Goal: Task Accomplishment & Management: Check status

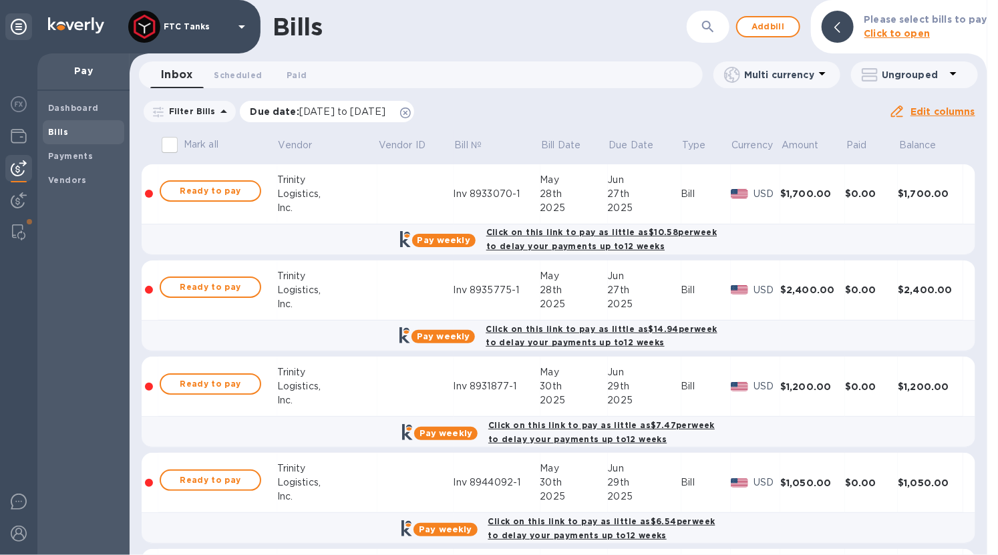
click at [411, 110] on icon at bounding box center [405, 113] width 11 height 11
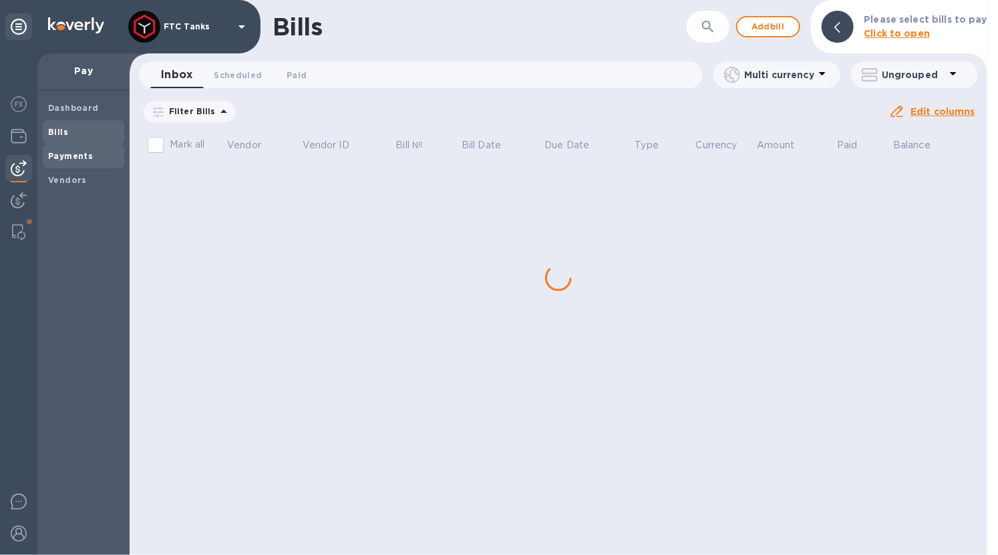
click at [92, 150] on span "Payments" at bounding box center [83, 156] width 71 height 13
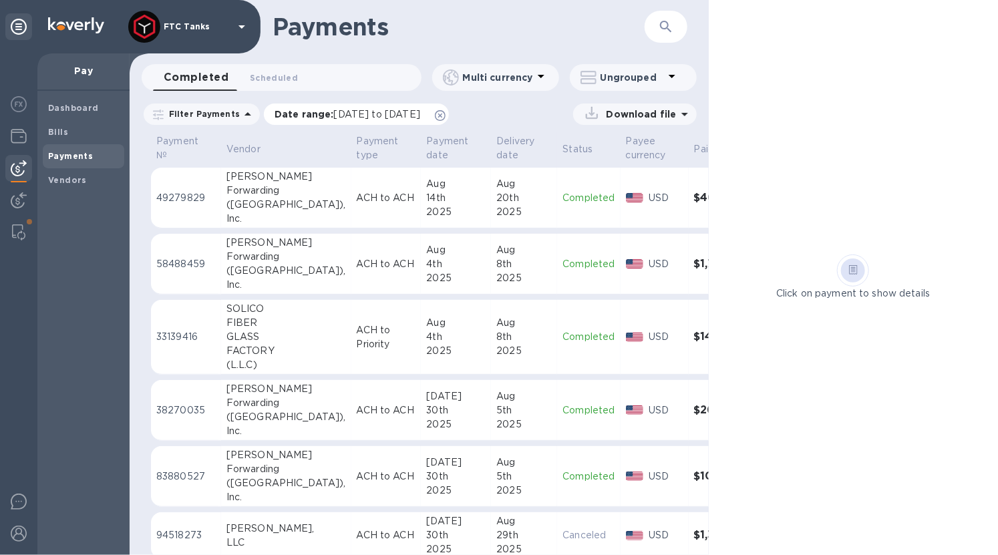
click at [445, 114] on icon at bounding box center [440, 115] width 11 height 11
click at [282, 80] on span "Scheduled 0" at bounding box center [274, 78] width 48 height 14
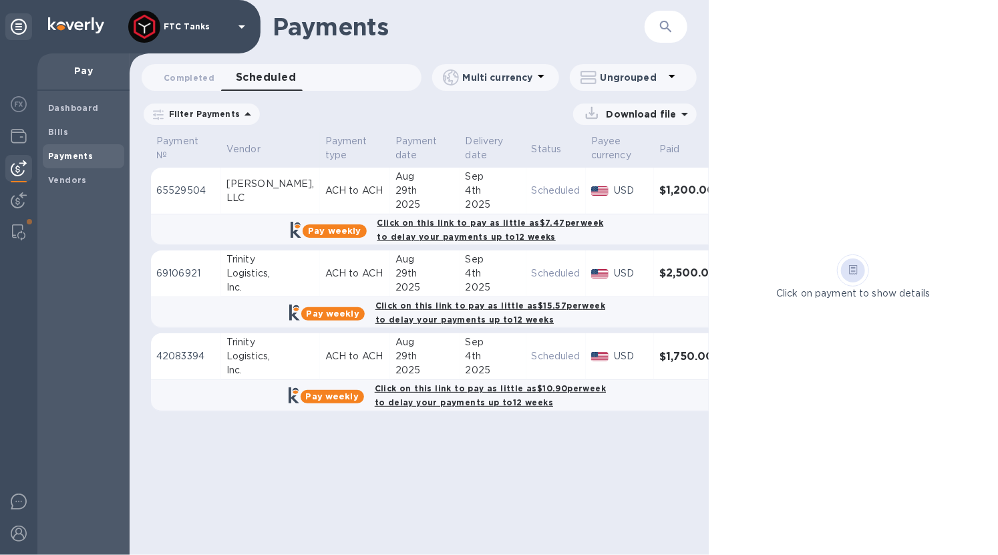
click at [659, 190] on h3 "$1,200.00" at bounding box center [687, 190] width 57 height 13
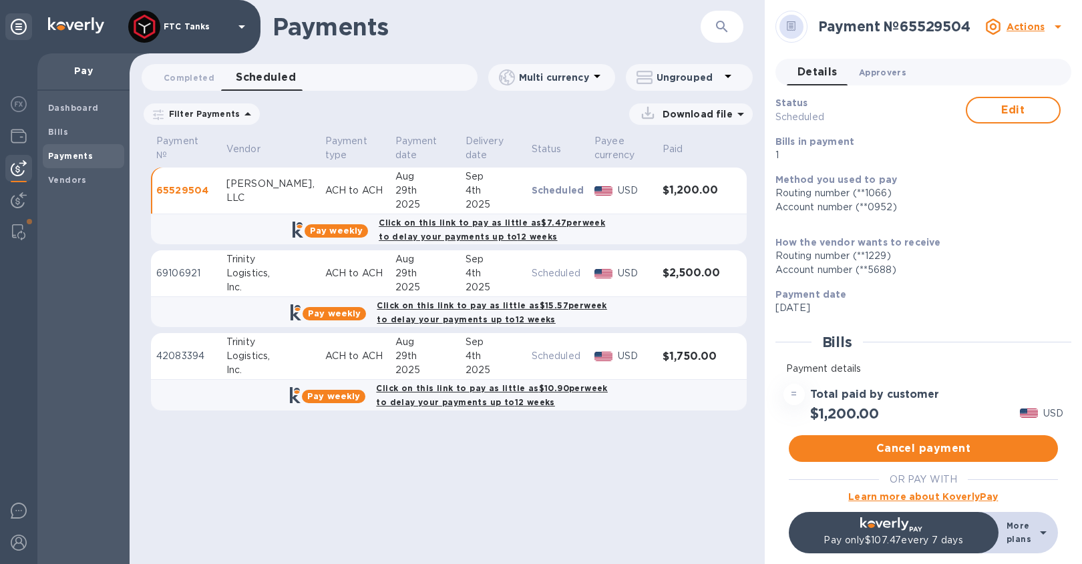
click at [879, 69] on span "Approvers 0" at bounding box center [882, 72] width 47 height 14
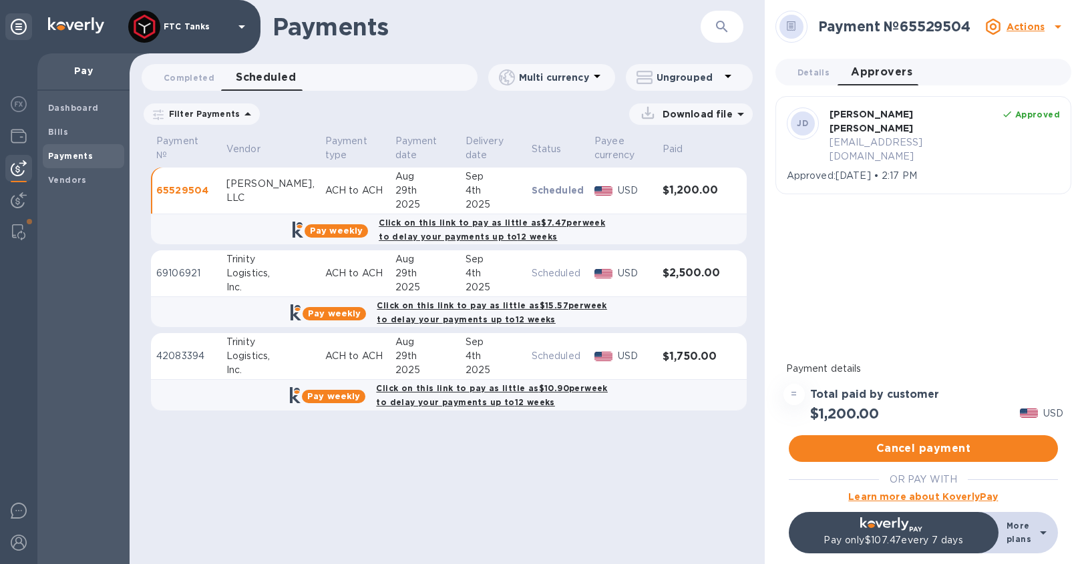
click at [997, 23] on u "Actions" at bounding box center [1025, 26] width 38 height 11
click at [556, 17] on div at bounding box center [541, 282] width 1082 height 564
click at [773, 23] on div at bounding box center [791, 26] width 43 height 43
click at [793, 28] on icon at bounding box center [791, 28] width 5 height 1
click at [868, 28] on h2 "Payment № 65529504" at bounding box center [899, 26] width 162 height 17
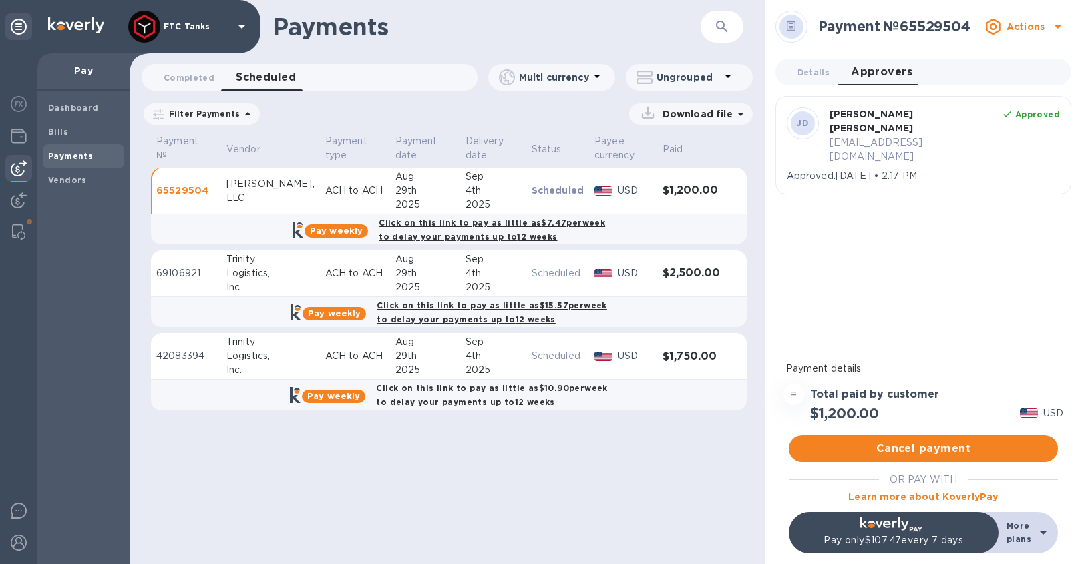
click at [542, 190] on p "Scheduled" at bounding box center [558, 190] width 52 height 13
click at [240, 186] on div "[PERSON_NAME]," at bounding box center [270, 184] width 88 height 14
click at [236, 272] on div "Logistics," at bounding box center [270, 273] width 88 height 14
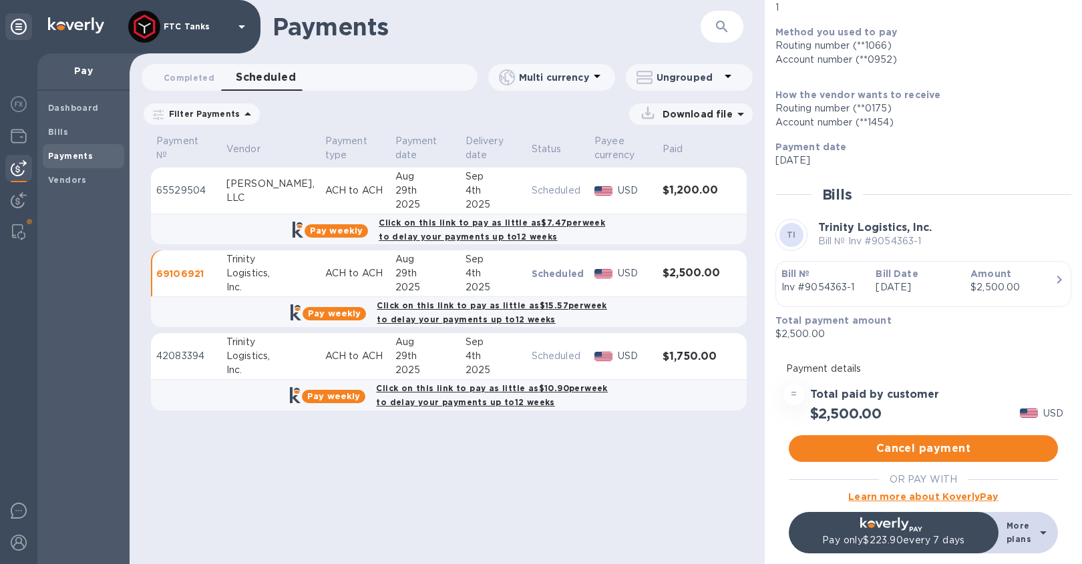
scroll to position [148, 0]
click at [903, 280] on p "[DATE]" at bounding box center [917, 287] width 84 height 14
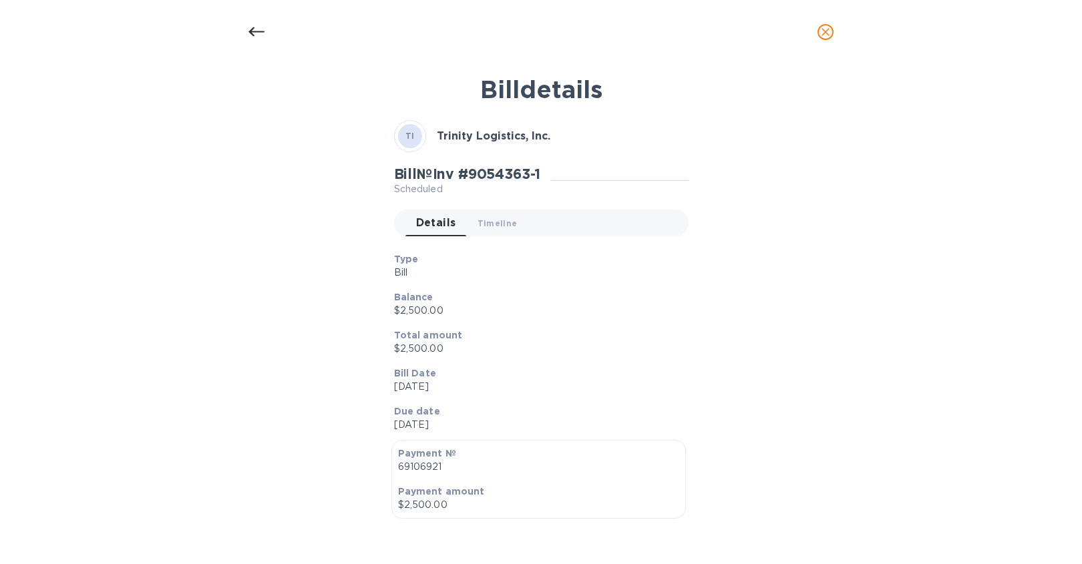
scroll to position [0, 0]
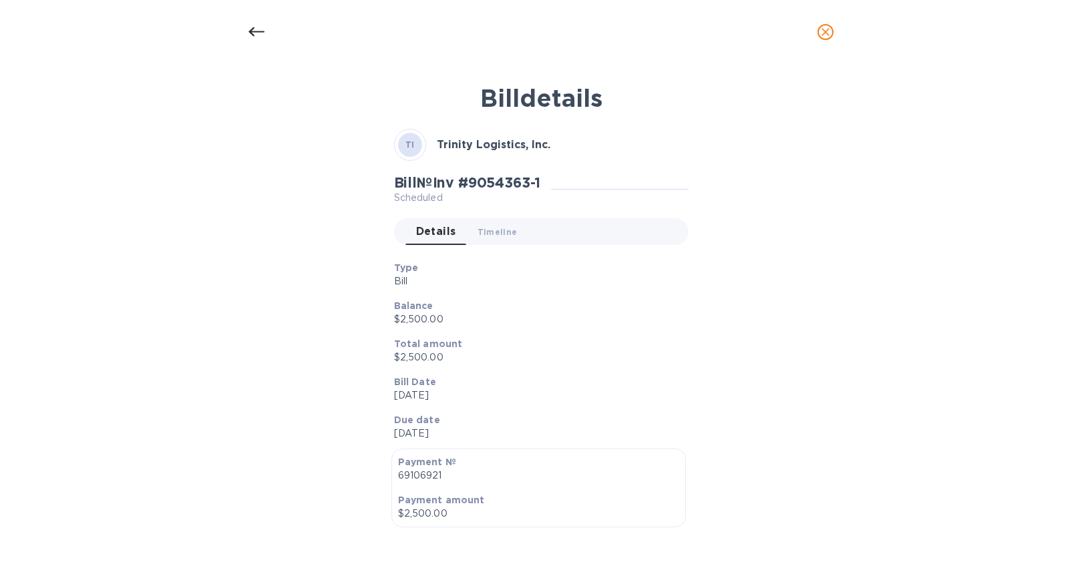
click at [824, 30] on icon "close" at bounding box center [825, 31] width 13 height 13
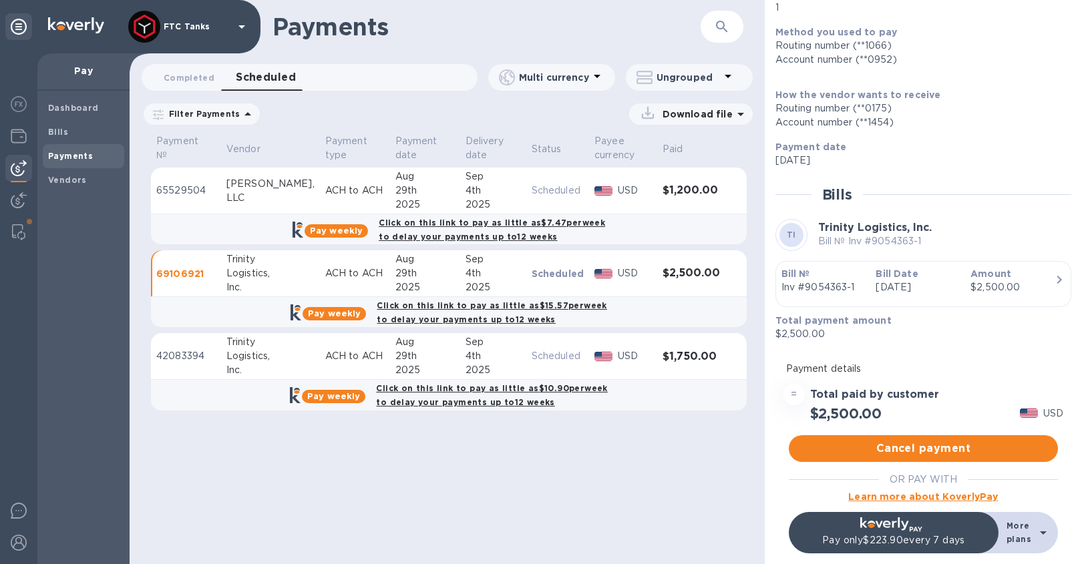
click at [186, 368] on td "42083394" at bounding box center [186, 356] width 70 height 47
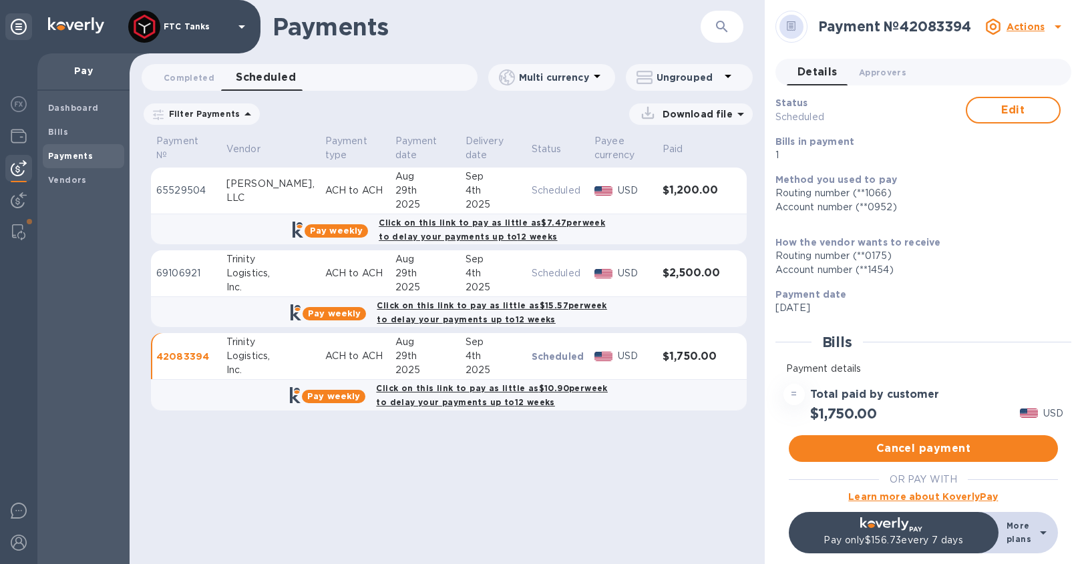
click at [204, 206] on td "65529504" at bounding box center [186, 191] width 70 height 47
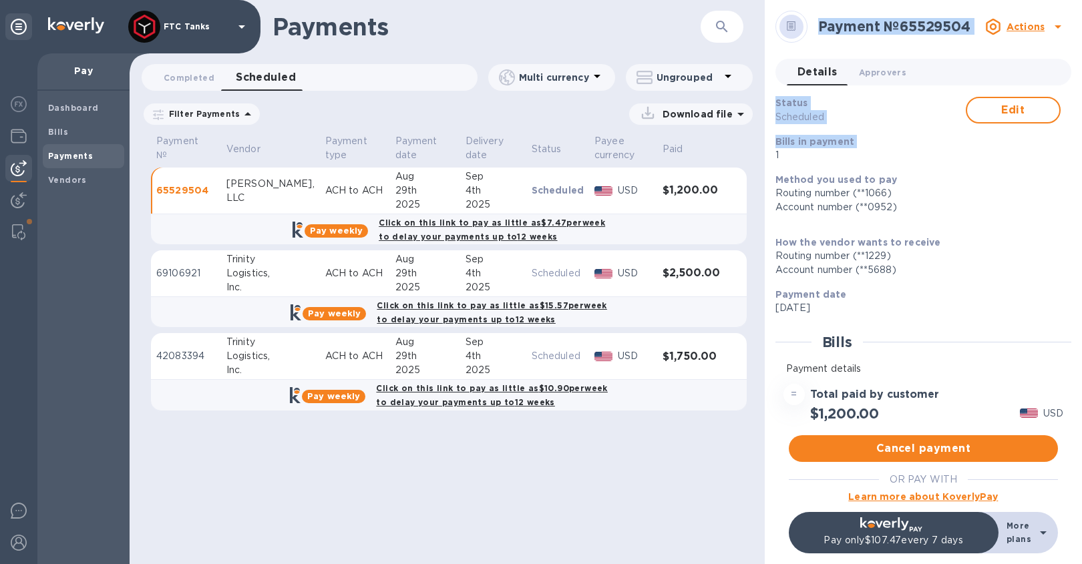
drag, startPoint x: 766, startPoint y: 1, endPoint x: 851, endPoint y: 140, distance: 162.5
click at [851, 140] on div "Payment № 65529504 Actions Details 0 Approvers 0 Status Scheduled Edit Bills in…" at bounding box center [923, 175] width 317 height 351
click at [871, 121] on p "Scheduled" at bounding box center [870, 117] width 190 height 14
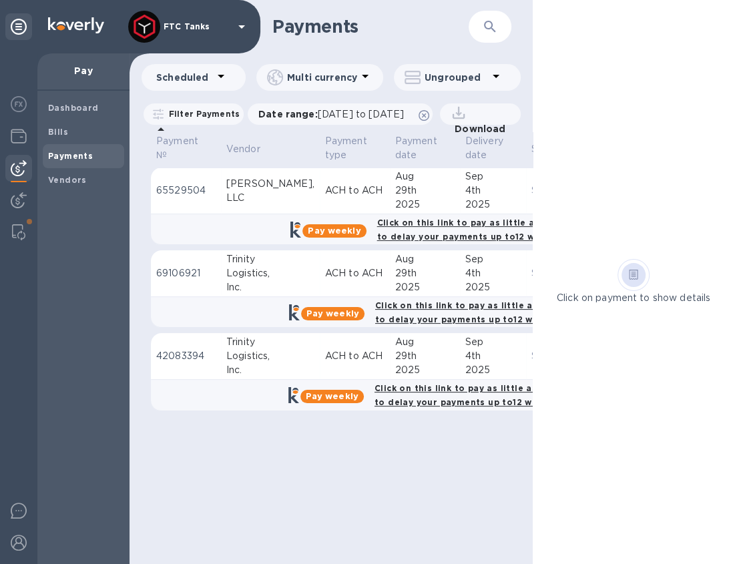
click at [492, 149] on p "Download file" at bounding box center [482, 135] width 67 height 27
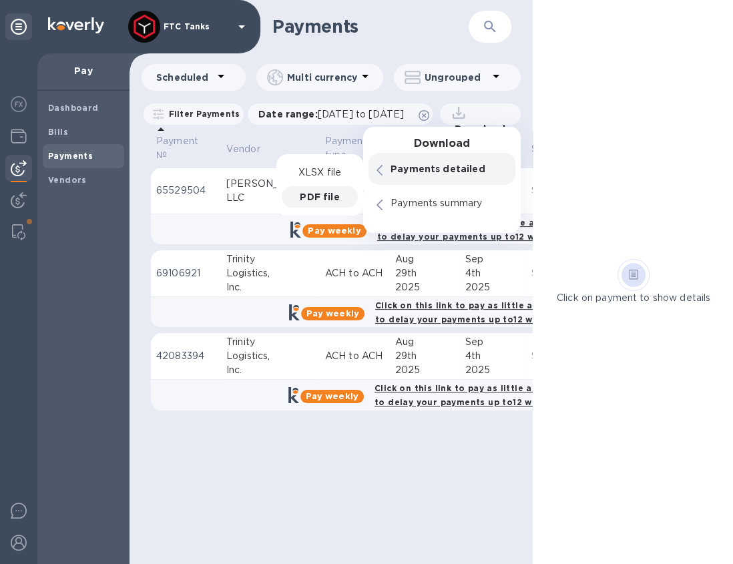
click at [316, 204] on p "PDF file" at bounding box center [319, 196] width 39 height 13
